Goal: Find specific page/section: Find specific page/section

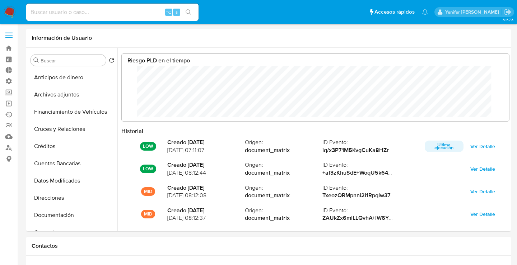
select select "10"
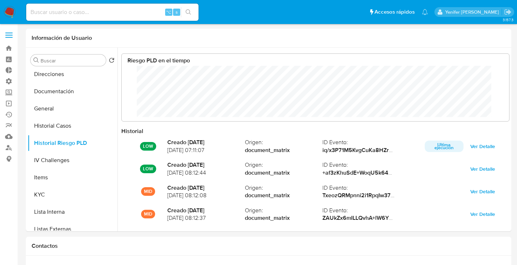
scroll to position [54, 373]
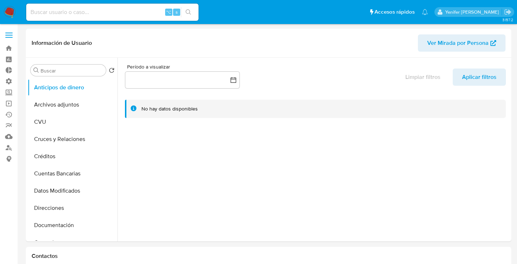
select select "10"
